Goal: Information Seeking & Learning: Learn about a topic

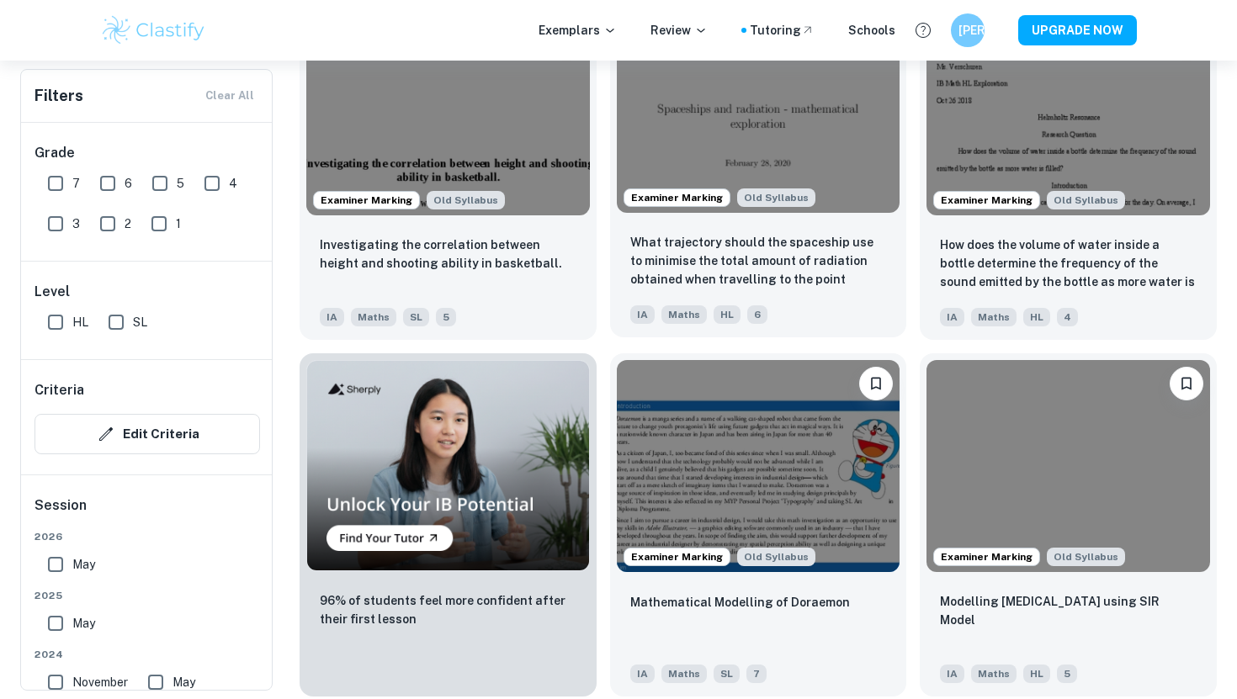
scroll to position [719, 0]
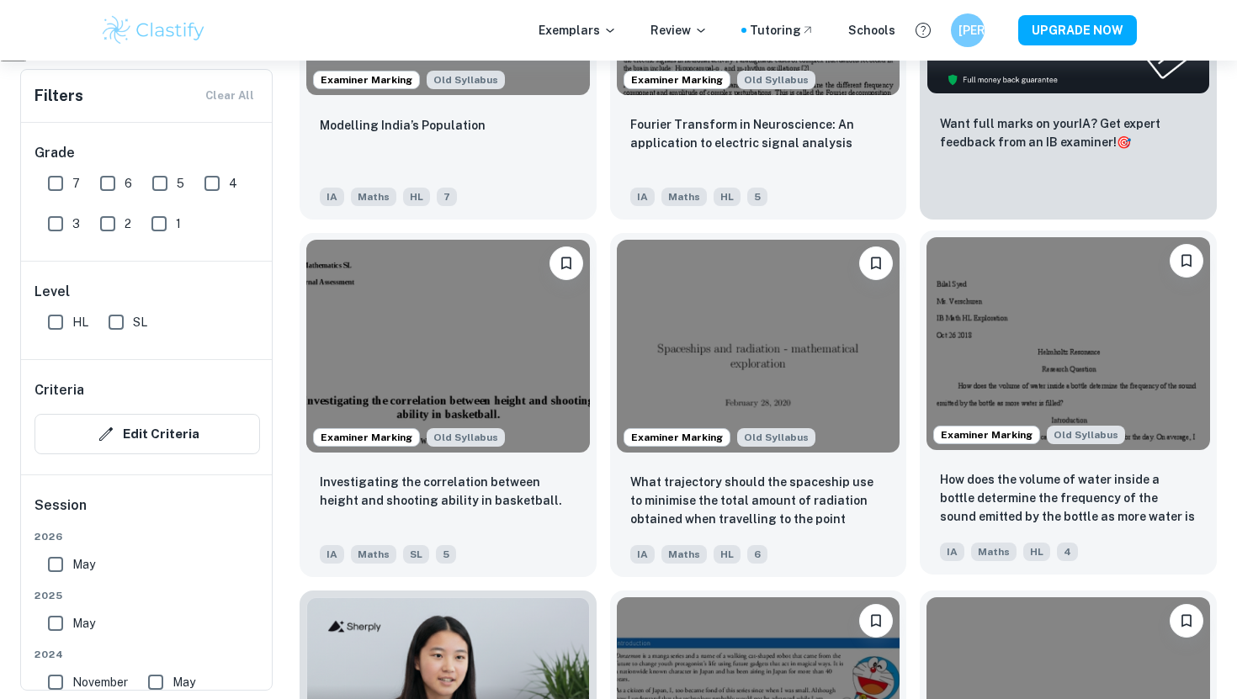
click at [1000, 355] on img at bounding box center [1068, 343] width 284 height 212
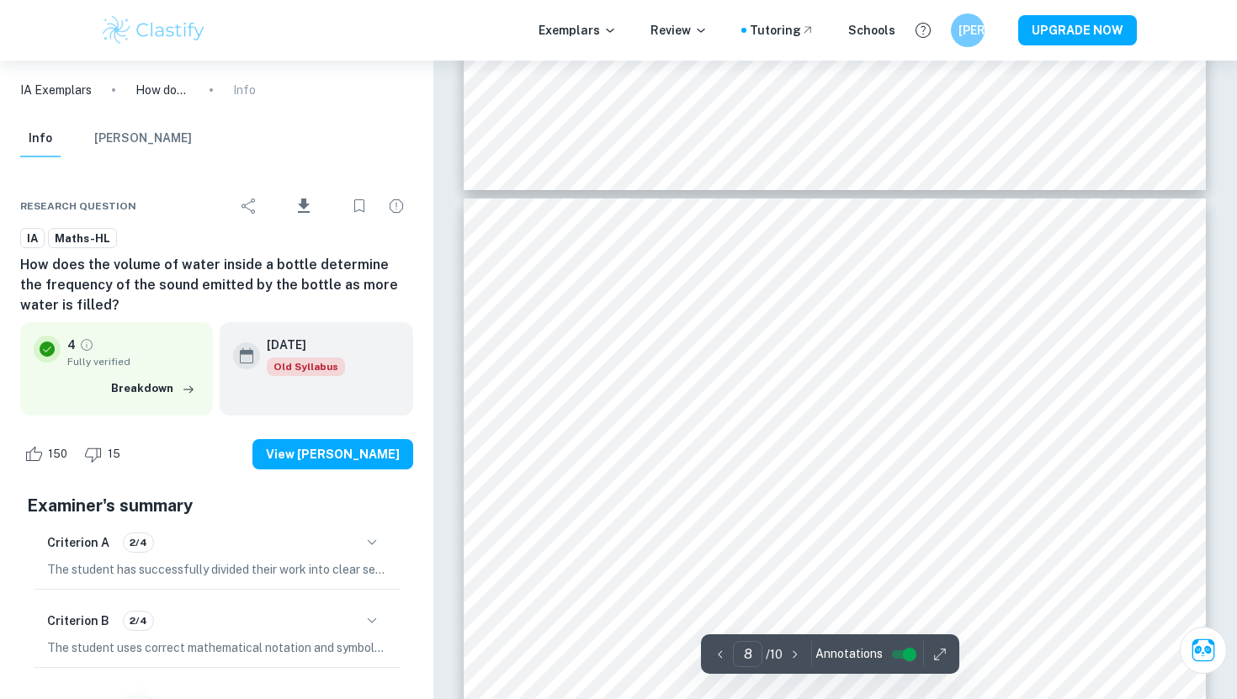
scroll to position [7534, 0]
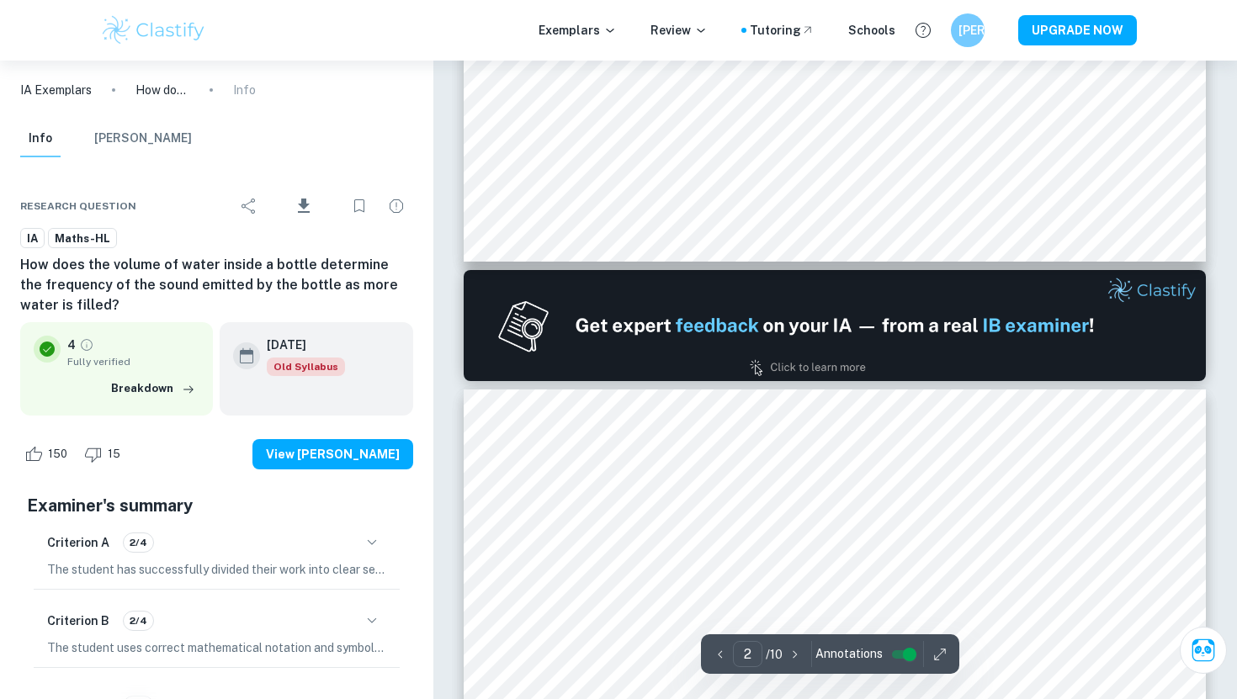
type input "1"
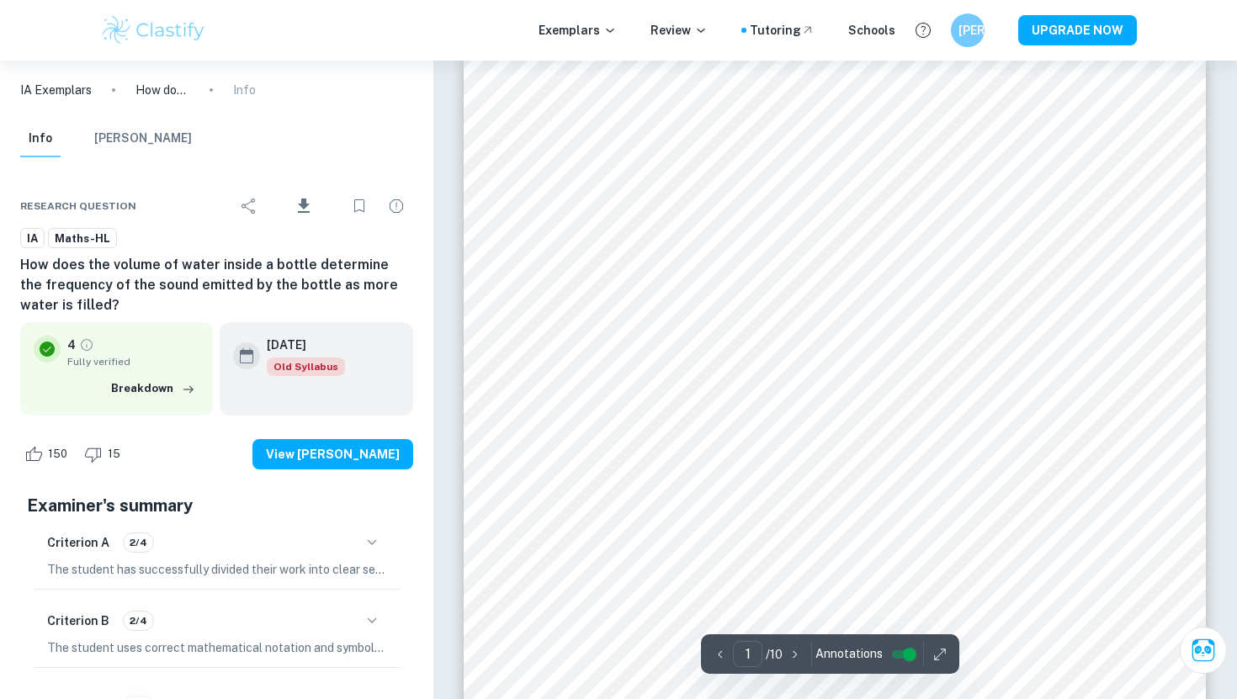
scroll to position [0, 0]
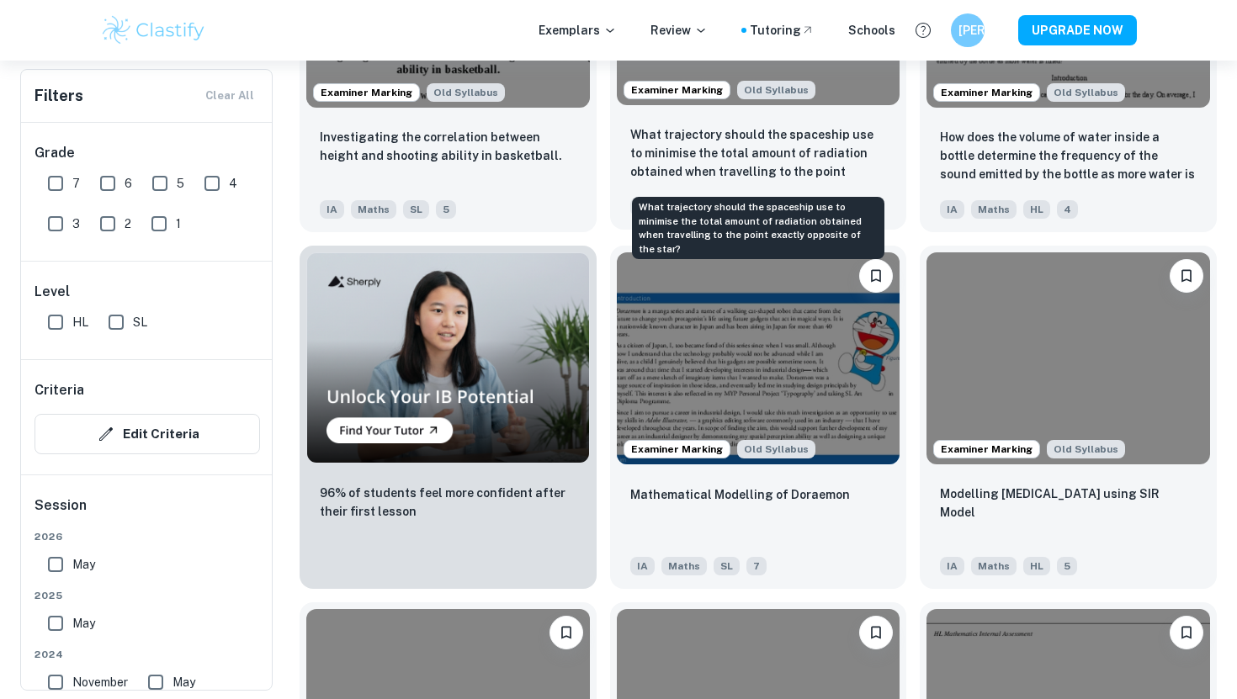
scroll to position [1067, 0]
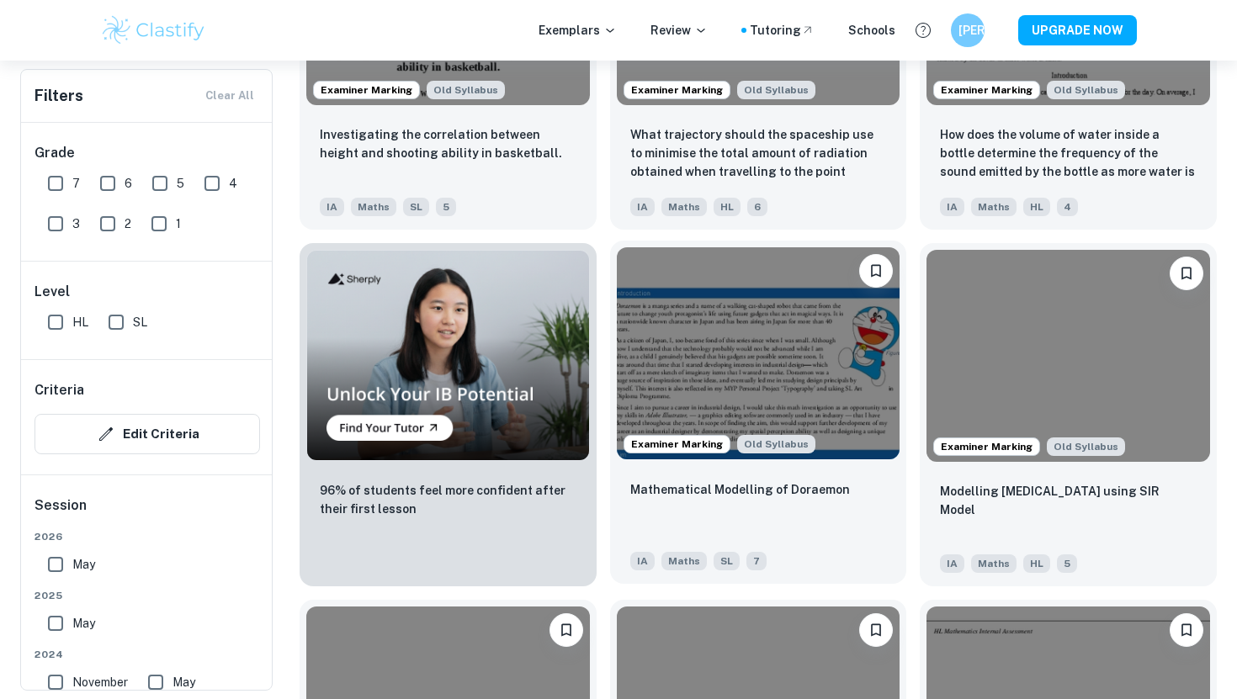
click at [667, 382] on img at bounding box center [759, 353] width 284 height 212
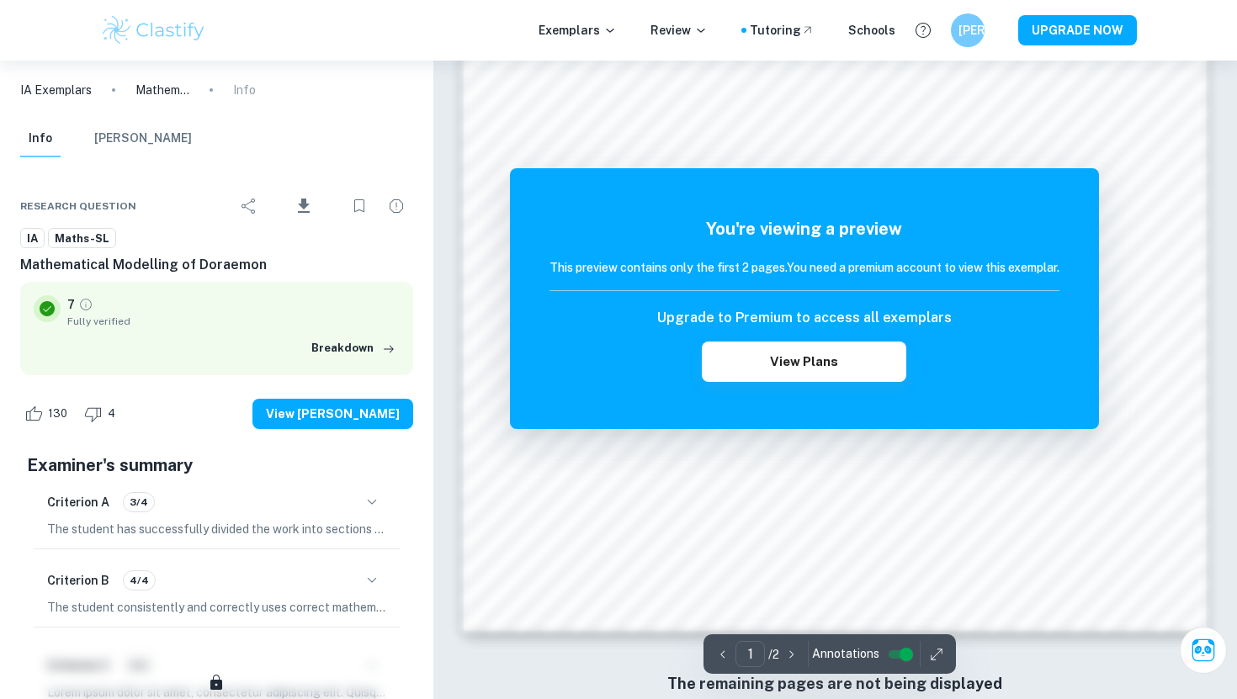
scroll to position [1601, 0]
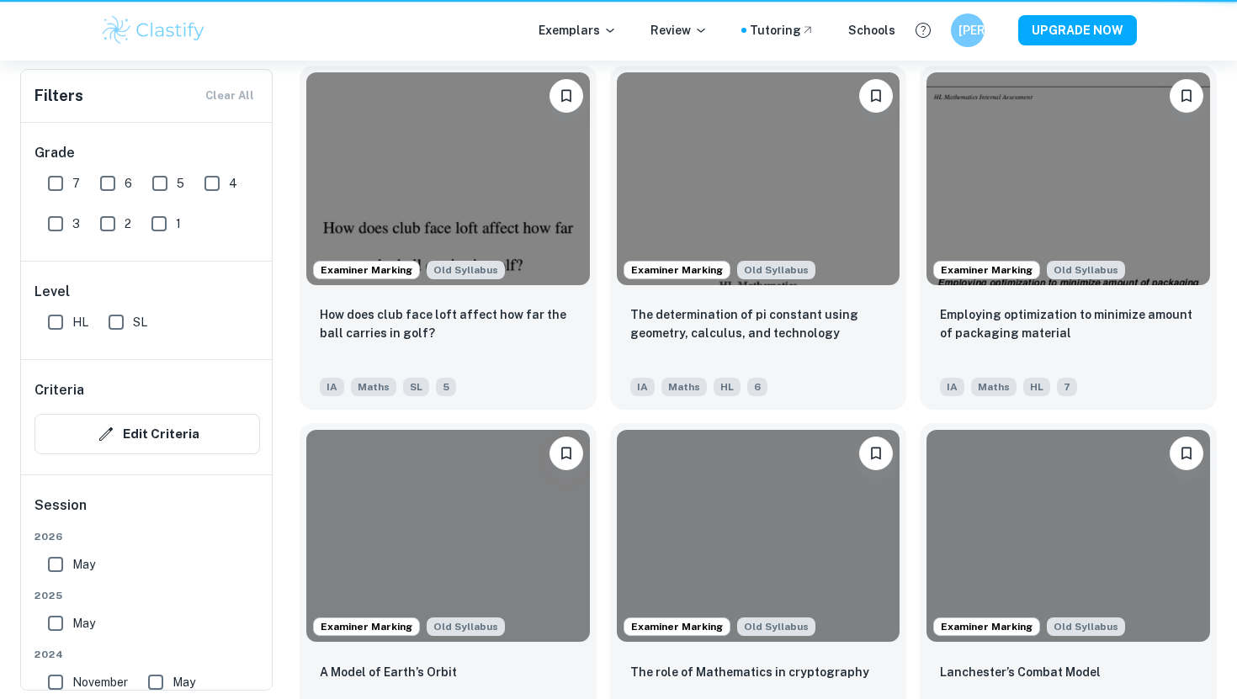
scroll to position [1067, 0]
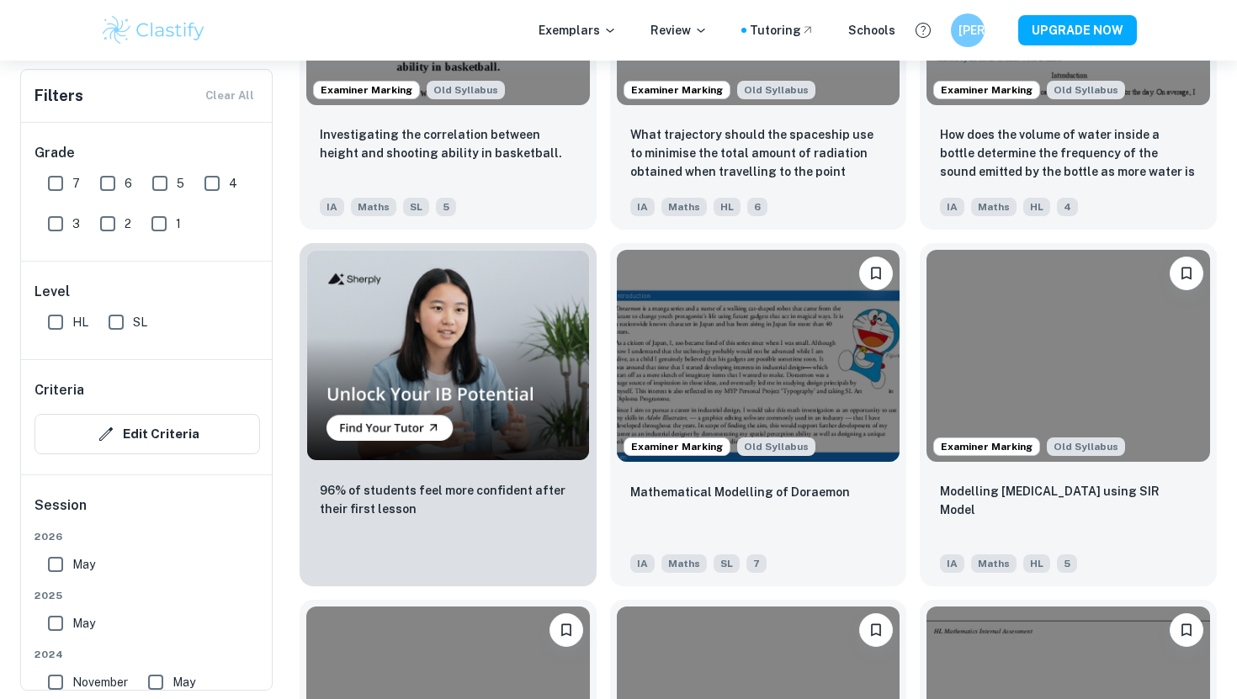
click at [55, 187] on input "7" at bounding box center [56, 184] width 34 height 34
checkbox input "true"
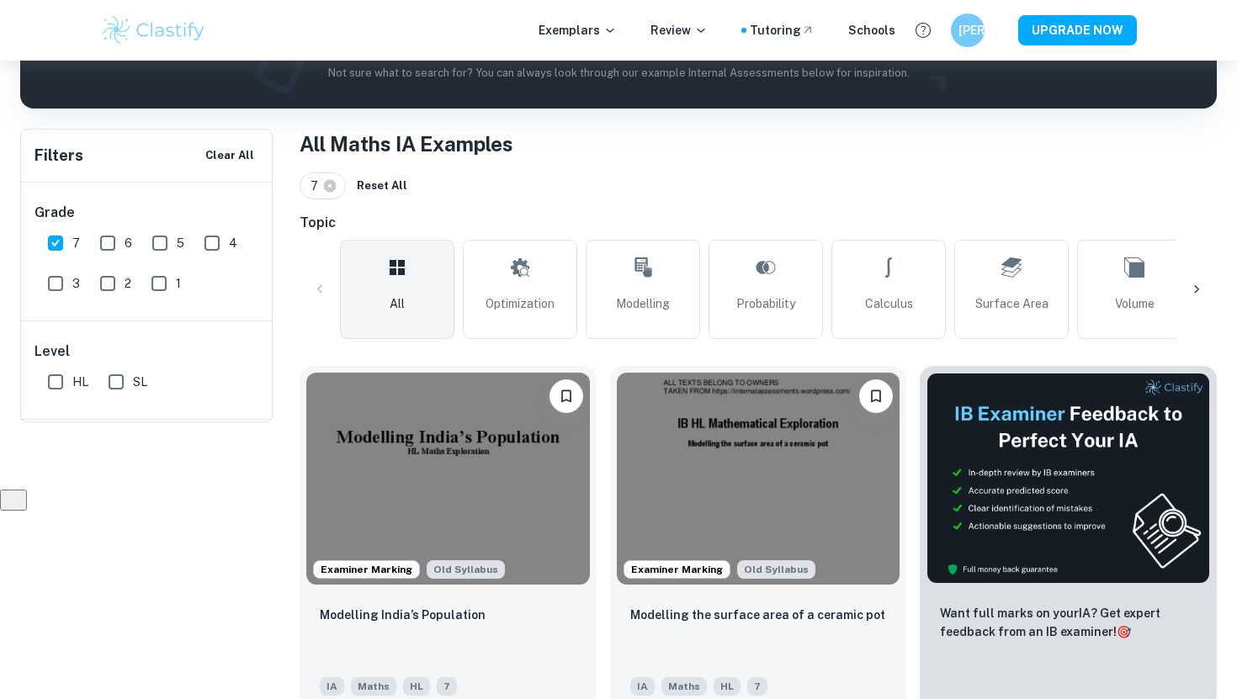
scroll to position [549, 0]
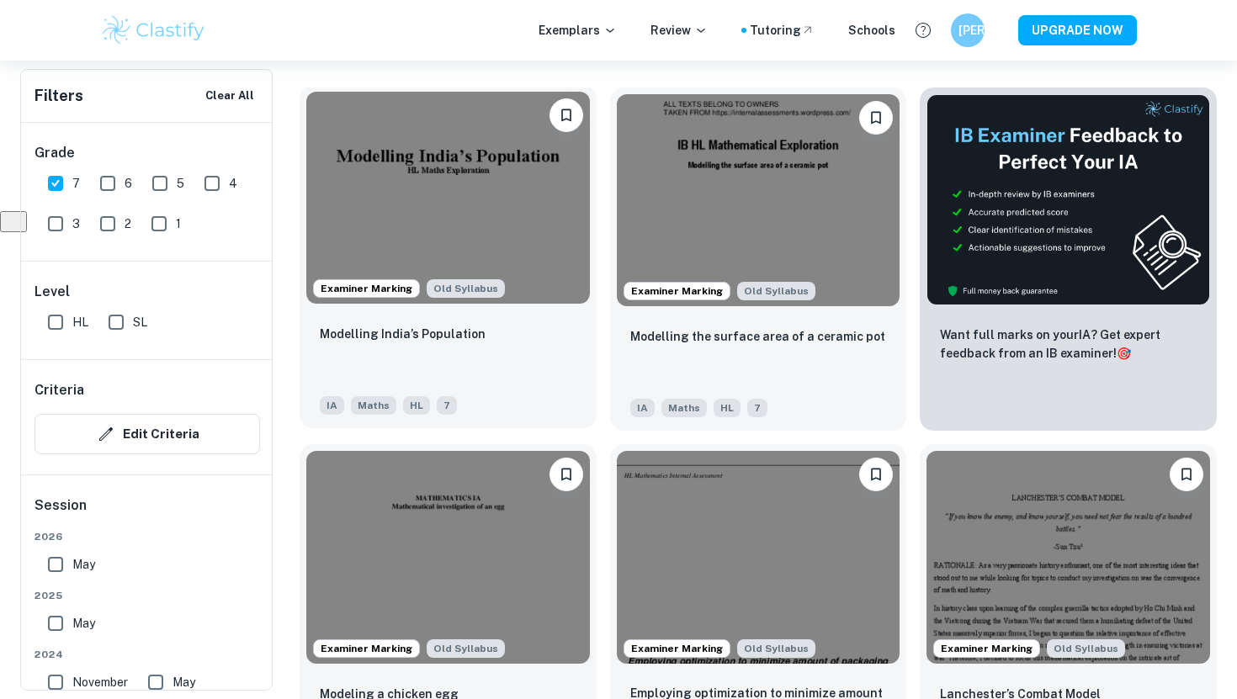
click at [475, 170] on img at bounding box center [448, 198] width 284 height 212
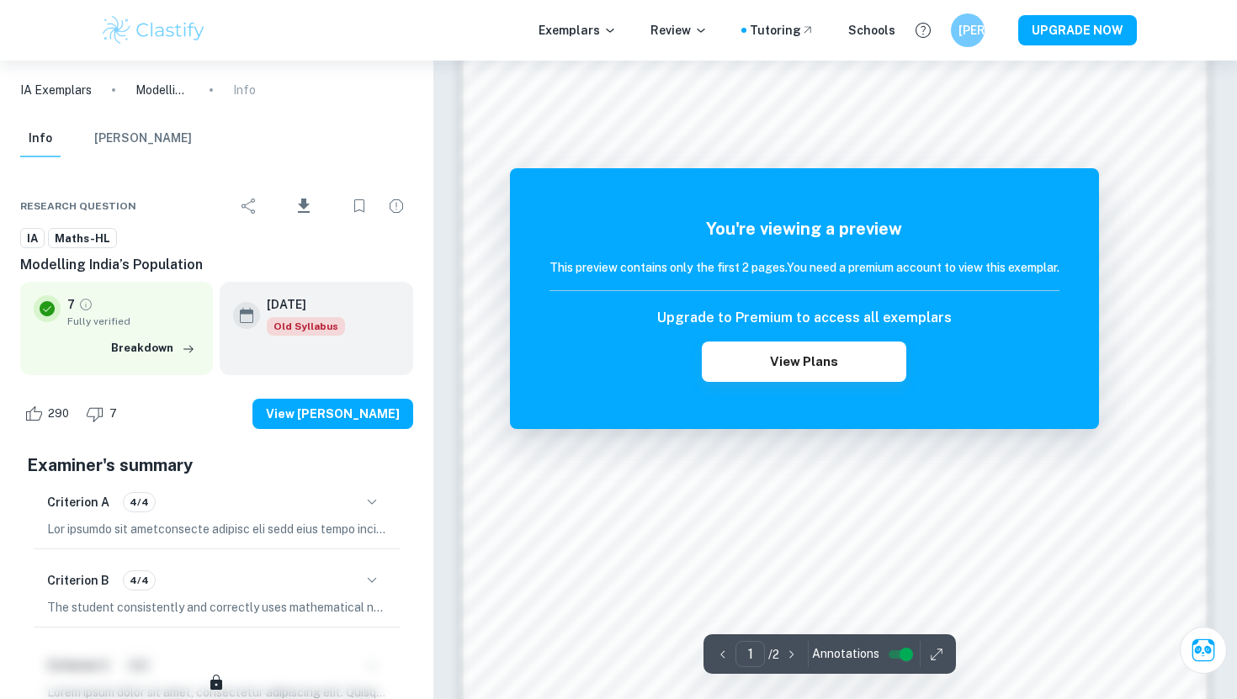
scroll to position [1601, 0]
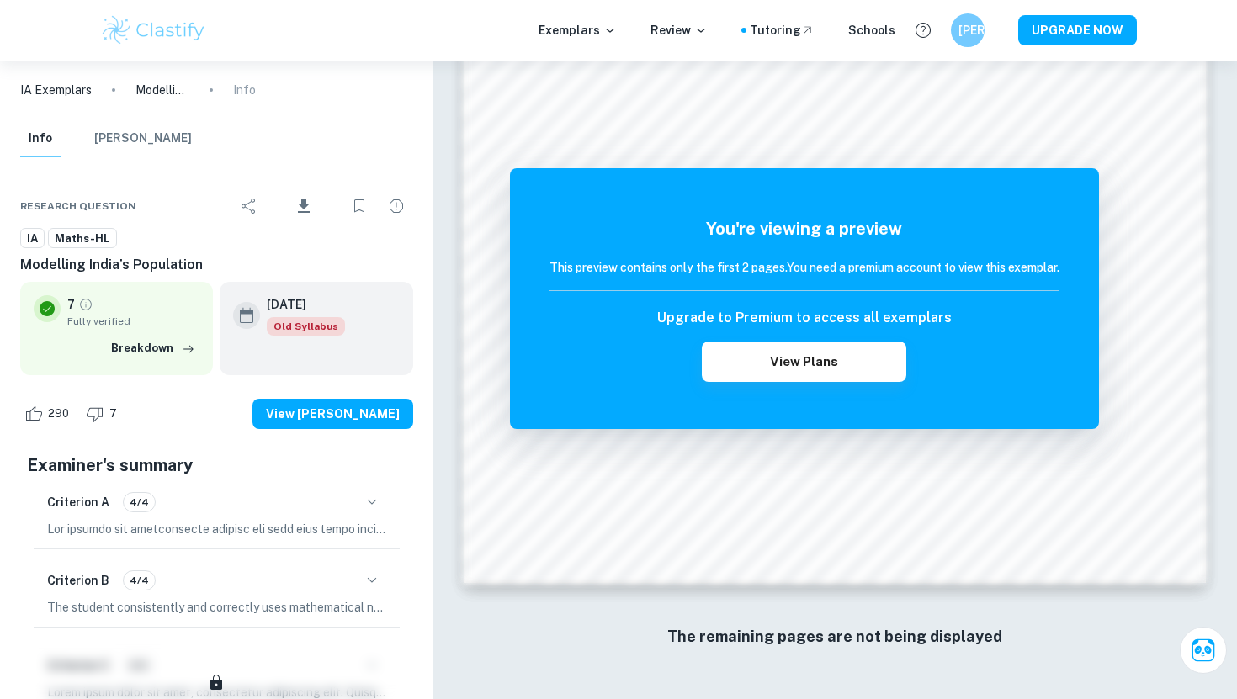
scroll to position [549, 0]
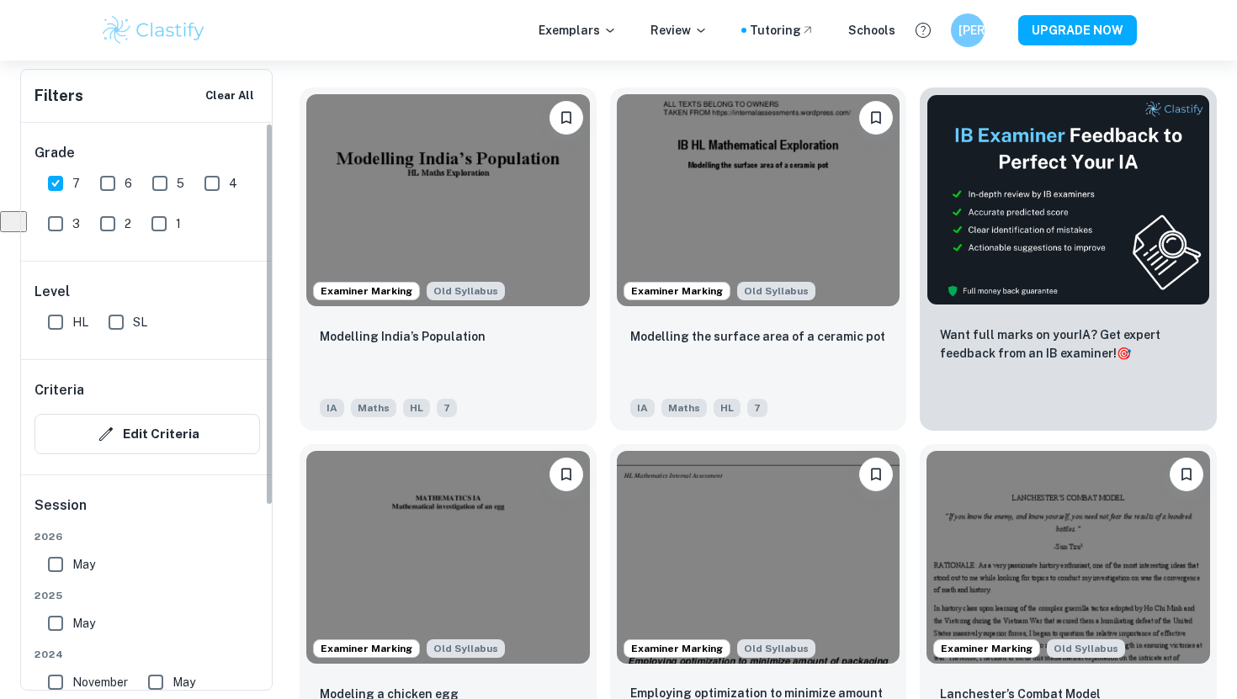
click at [119, 181] on input "6" at bounding box center [108, 184] width 34 height 34
checkbox input "true"
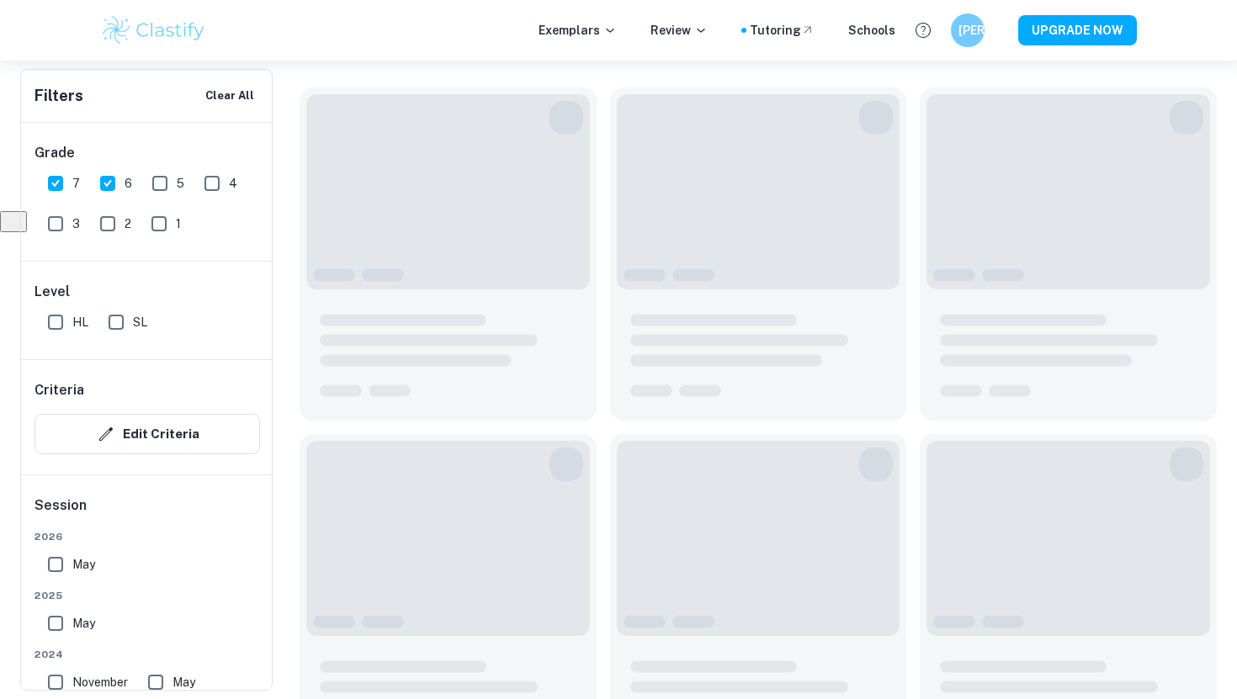
click at [115, 325] on input "SL" at bounding box center [116, 322] width 34 height 34
checkbox input "true"
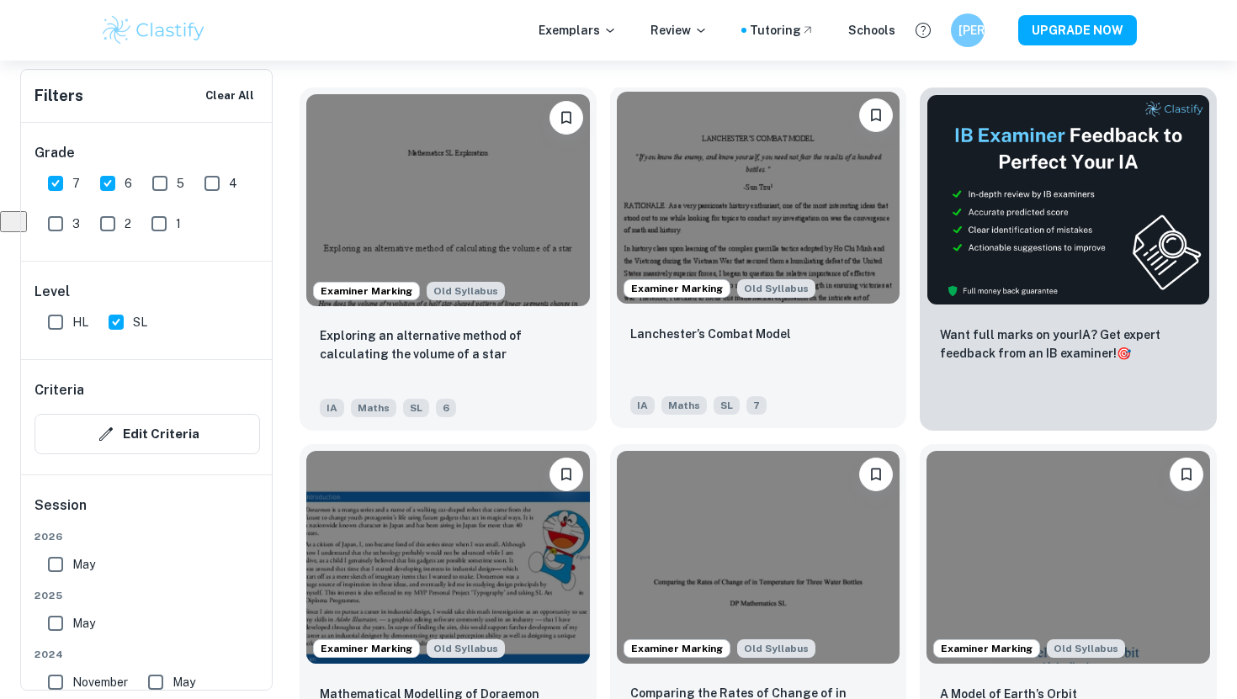
click at [752, 227] on img at bounding box center [759, 198] width 284 height 212
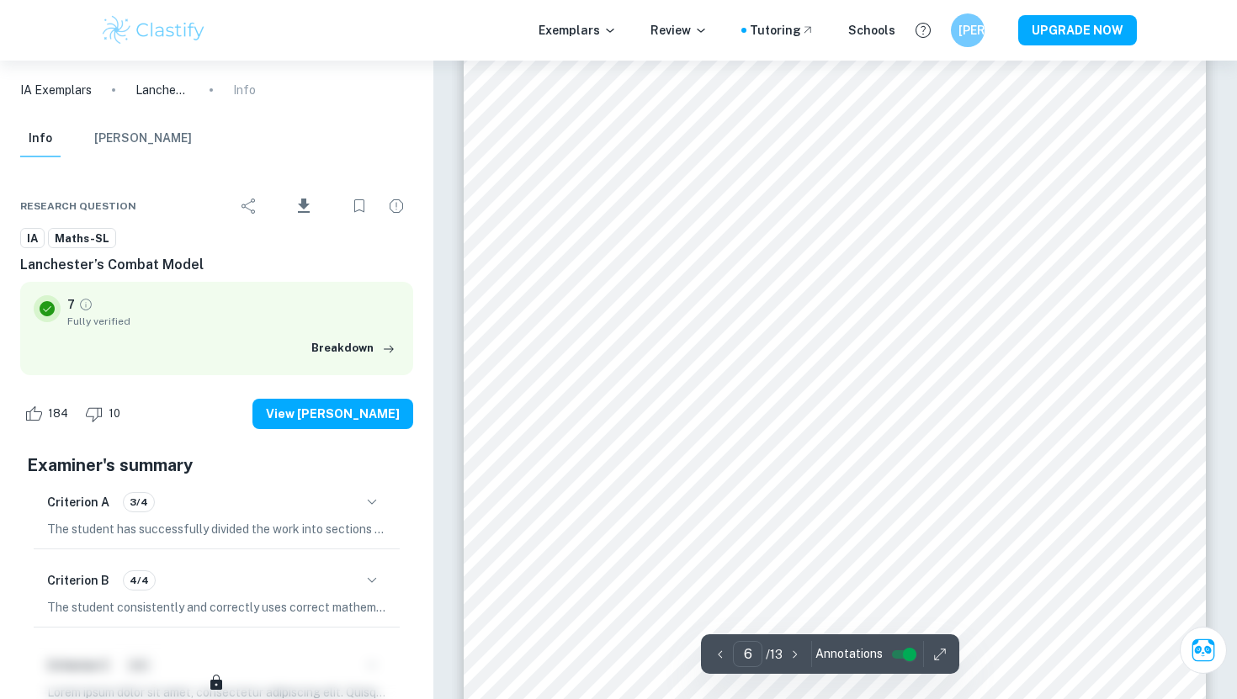
scroll to position [5952, 0]
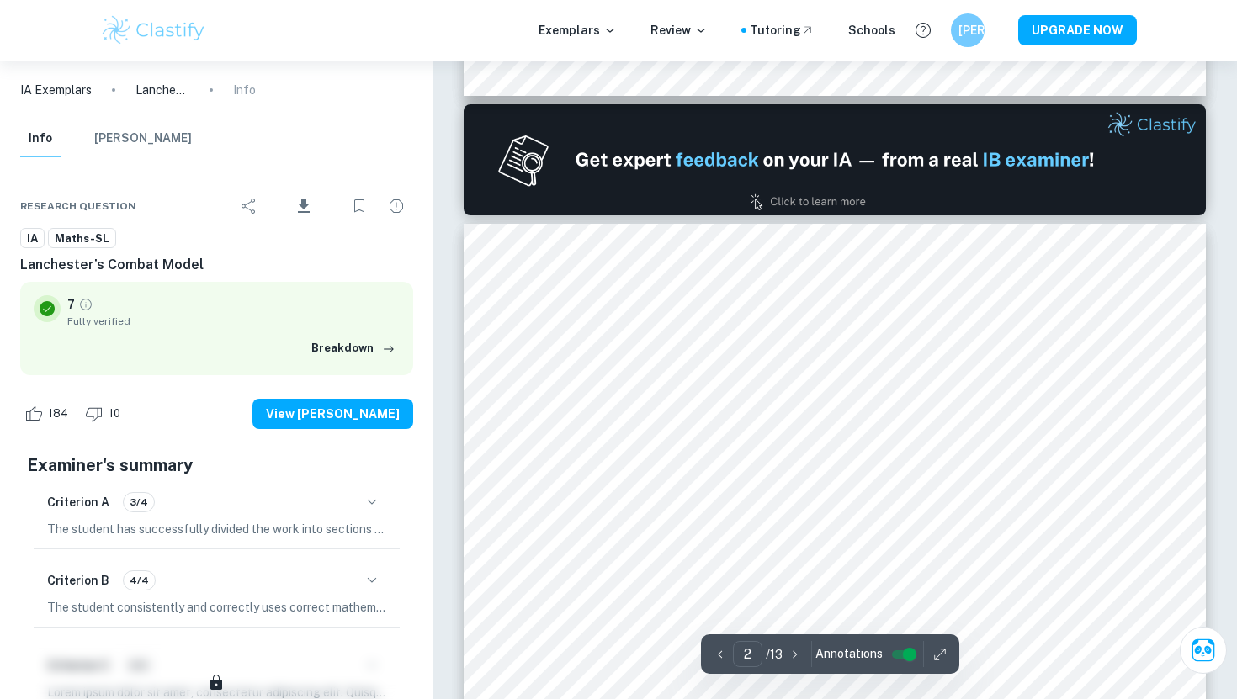
type input "1"
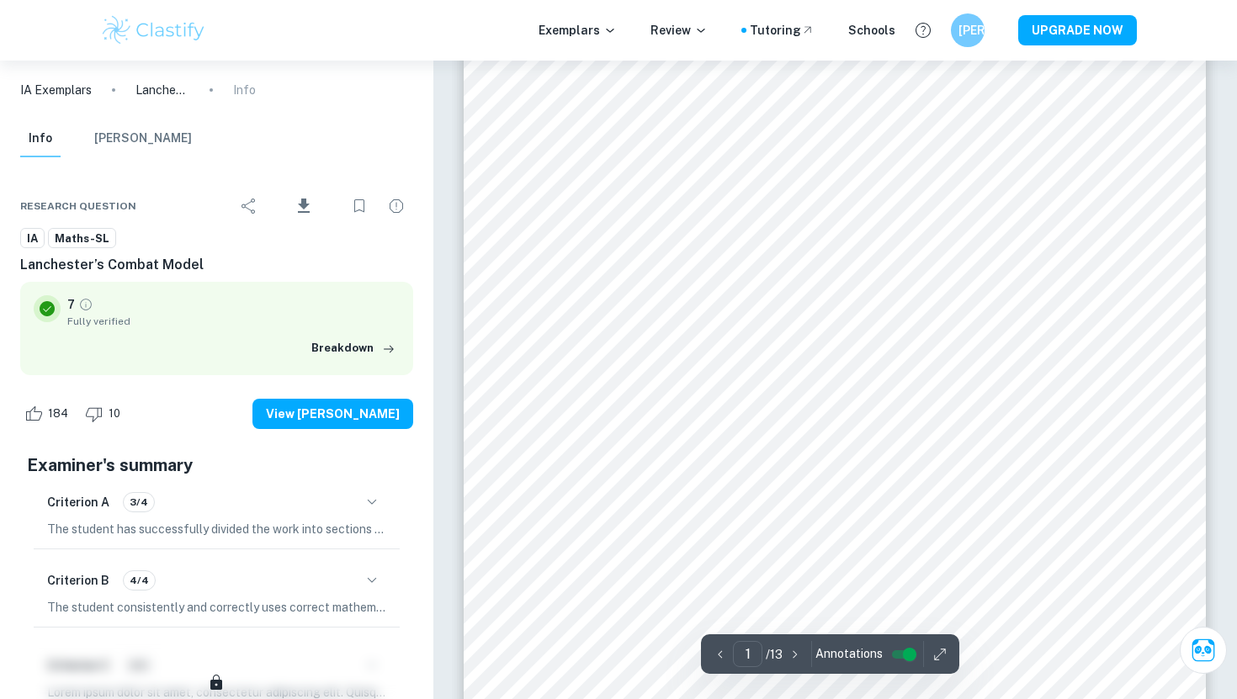
scroll to position [104, 0]
